Goal: Navigation & Orientation: Understand site structure

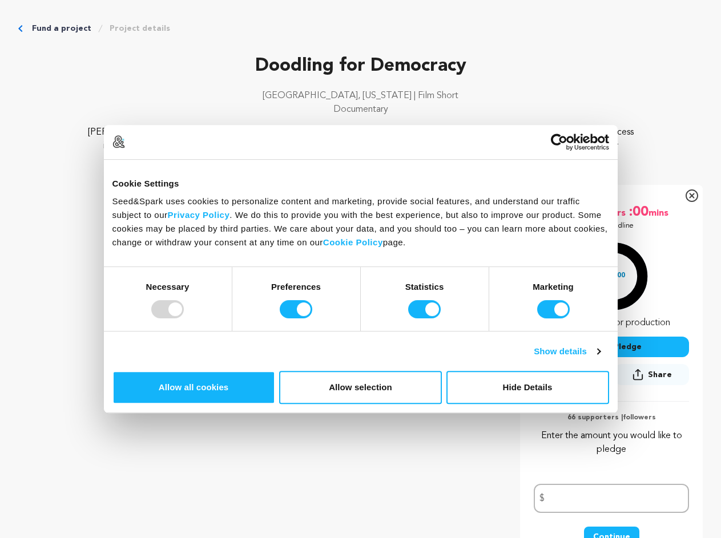
click at [184, 319] on div at bounding box center [167, 309] width 33 height 18
click at [312, 319] on input "Preferences" at bounding box center [296, 309] width 33 height 18
checkbox input "false"
click at [426, 319] on input "Statistics" at bounding box center [424, 309] width 33 height 18
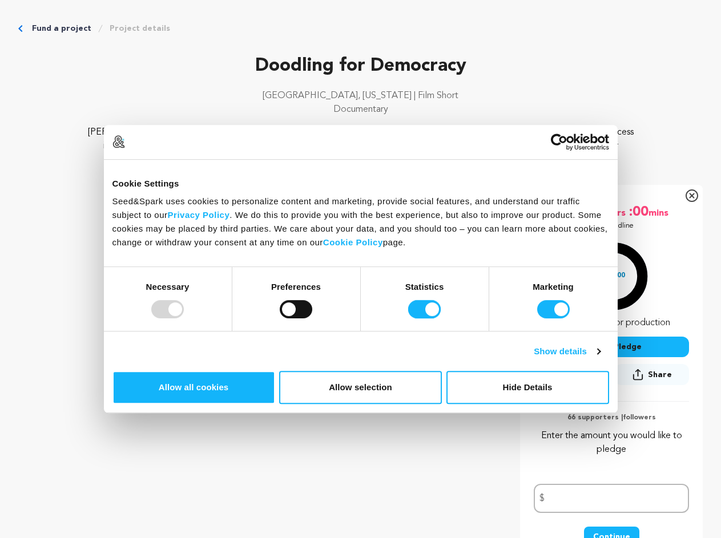
checkbox input "false"
click at [537, 319] on input "Marketing" at bounding box center [553, 309] width 33 height 18
checkbox input "false"
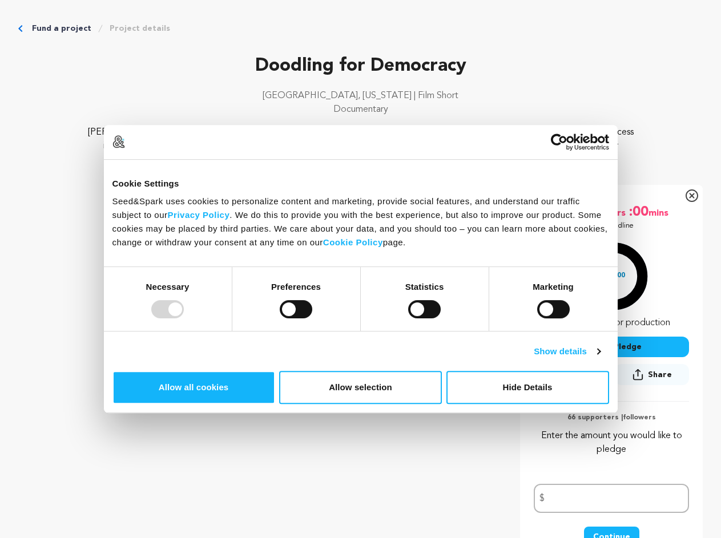
click at [600, 359] on link "Show details" at bounding box center [567, 352] width 66 height 14
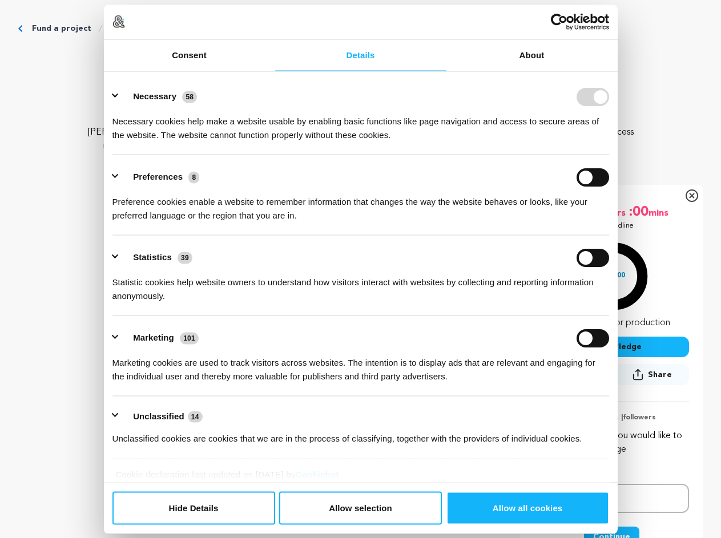
click at [618, 398] on div "Details Necessary 58 Necessary cookies help make a website usable by enabling b…" at bounding box center [361, 277] width 514 height 412
click at [105, 33] on icon "Breadcrumb" at bounding box center [100, 28] width 9 height 9
